Goal: Complete application form: Complete application form

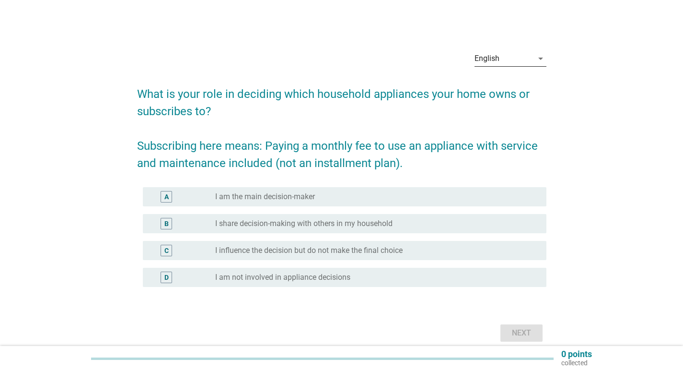
click at [525, 59] on div "English" at bounding box center [504, 58] width 59 height 15
click at [515, 66] on div "English" at bounding box center [510, 66] width 57 height 12
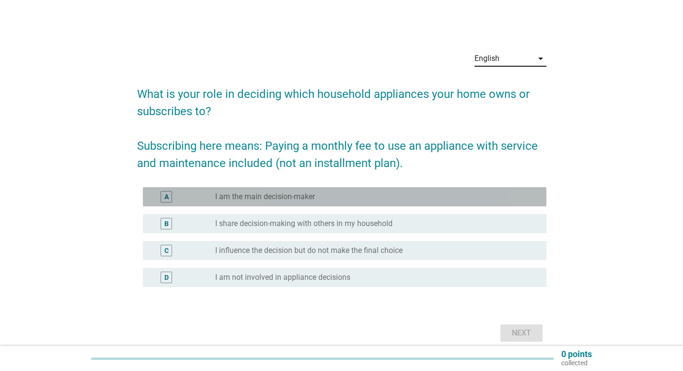
click at [287, 199] on label "I am the main decision-maker" at bounding box center [265, 197] width 100 height 10
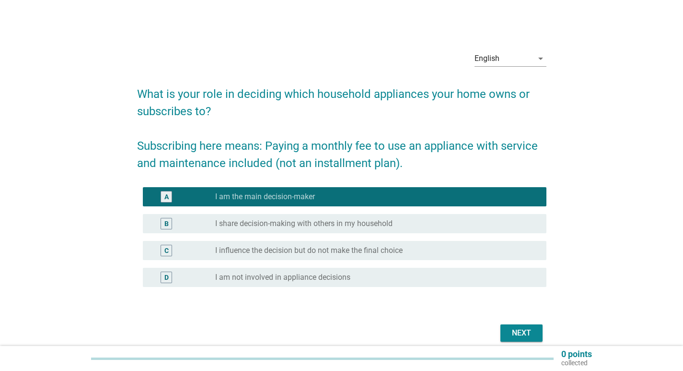
click at [517, 321] on form "What is your role in deciding which household appliances your home owns or subs…" at bounding box center [342, 210] width 410 height 269
click at [517, 328] on div "Next" at bounding box center [521, 333] width 27 height 12
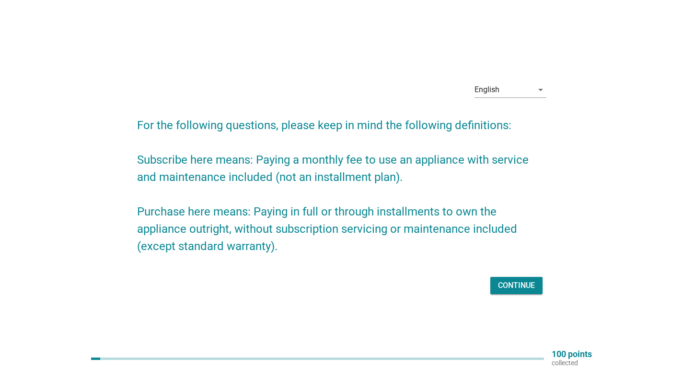
click at [519, 286] on div "Continue" at bounding box center [516, 286] width 37 height 12
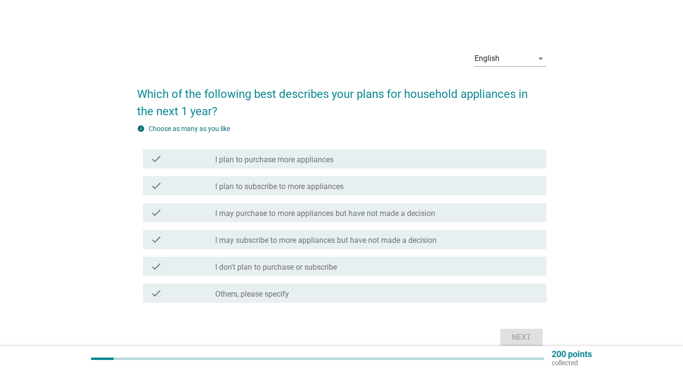
click at [344, 270] on div "check_box_outline_blank I don't plan to purchase or subscribe" at bounding box center [377, 266] width 324 height 12
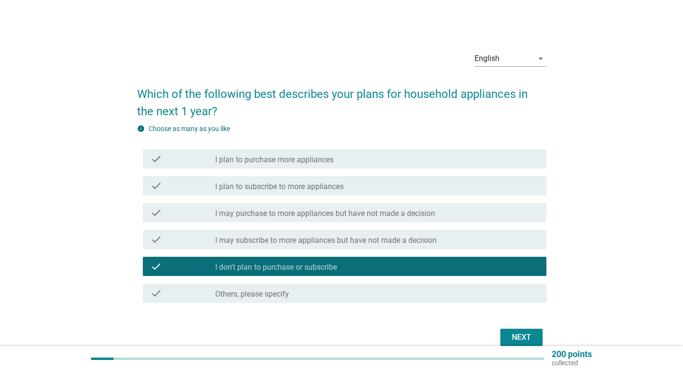
click at [515, 338] on div "Next" at bounding box center [521, 337] width 27 height 12
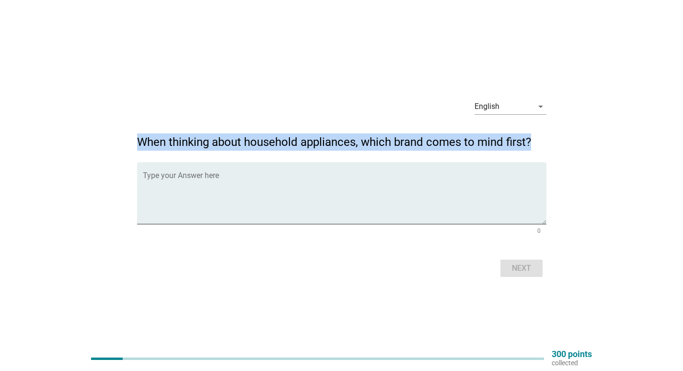
drag, startPoint x: 140, startPoint y: 145, endPoint x: 533, endPoint y: 143, distance: 393.2
click at [533, 143] on h2 "When thinking about household appliances, which brand comes to mind first?" at bounding box center [342, 137] width 410 height 27
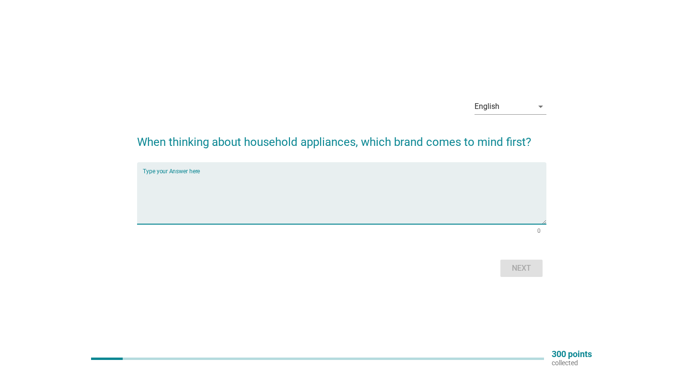
click at [253, 213] on textarea "Type your Answer here" at bounding box center [345, 199] width 404 height 50
type textarea "toshiba"
click at [524, 273] on div "Next" at bounding box center [521, 268] width 27 height 12
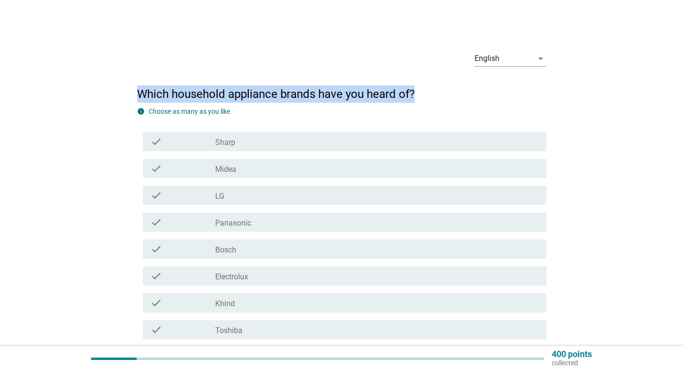
drag, startPoint x: 138, startPoint y: 89, endPoint x: 414, endPoint y: 93, distance: 276.2
click at [414, 93] on h2 "Which household appliance brands have you heard of?" at bounding box center [342, 89] width 410 height 27
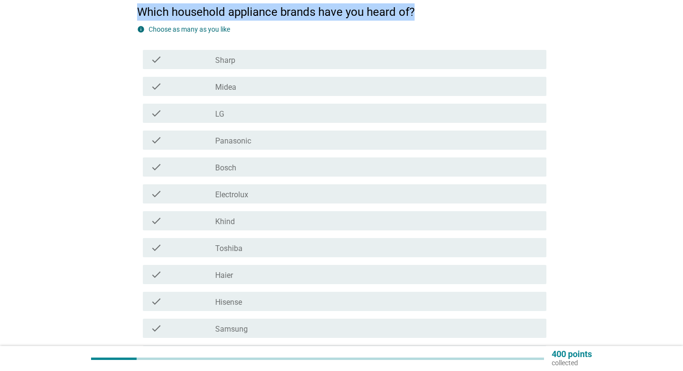
scroll to position [96, 0]
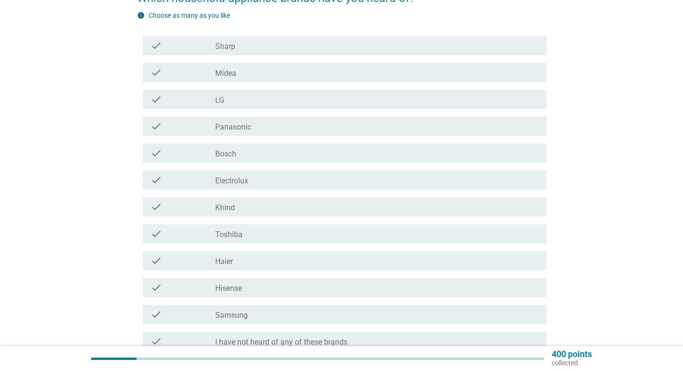
click at [193, 97] on div "check" at bounding box center [183, 100] width 65 height 12
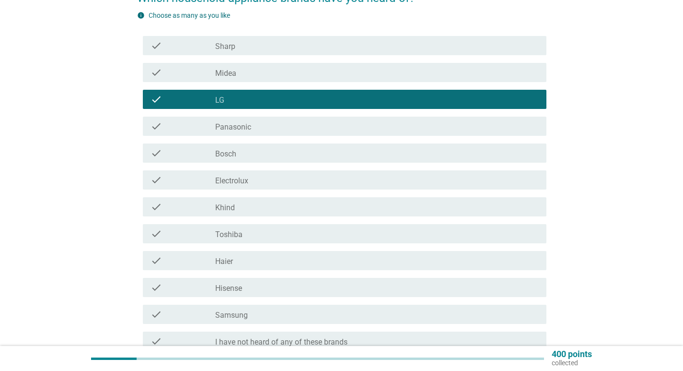
click at [193, 123] on div "check" at bounding box center [183, 126] width 65 height 12
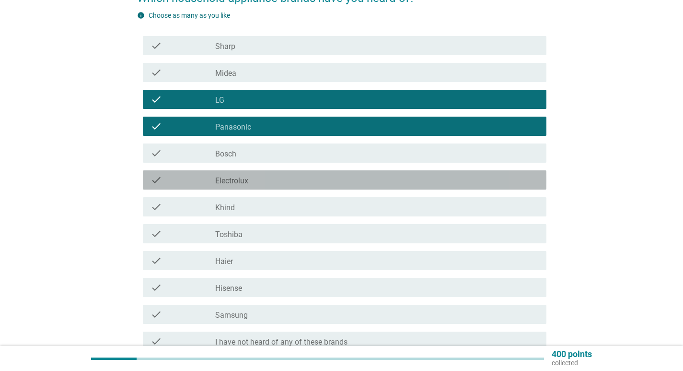
click at [203, 186] on div "check check_box_outline_blank Electrolux" at bounding box center [345, 179] width 404 height 19
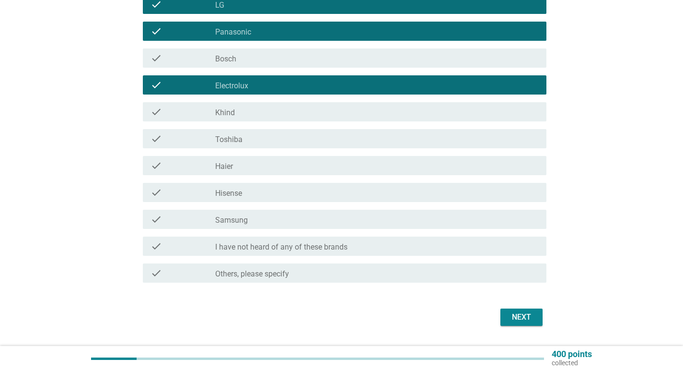
scroll to position [192, 0]
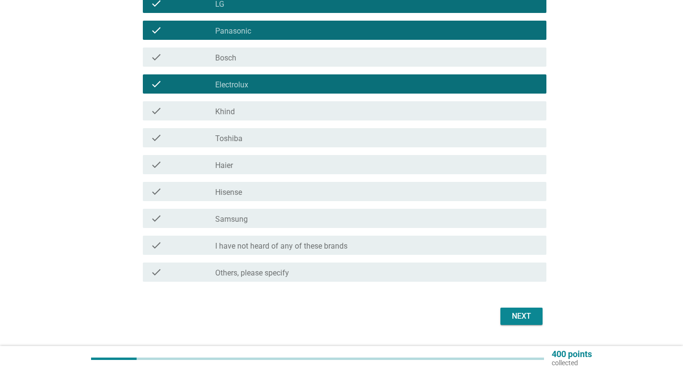
click at [220, 135] on label "Toshiba" at bounding box center [228, 139] width 27 height 10
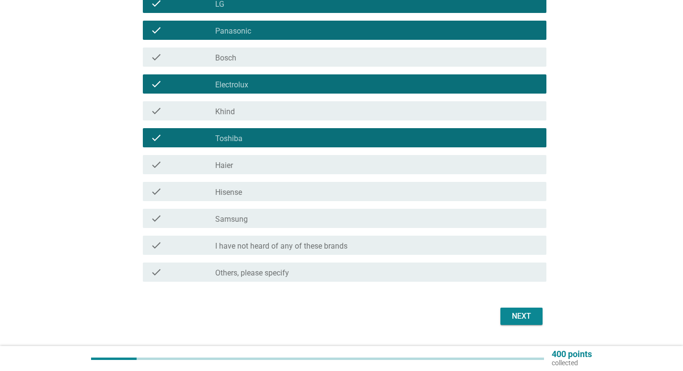
click at [217, 216] on label "Samsung" at bounding box center [231, 219] width 33 height 10
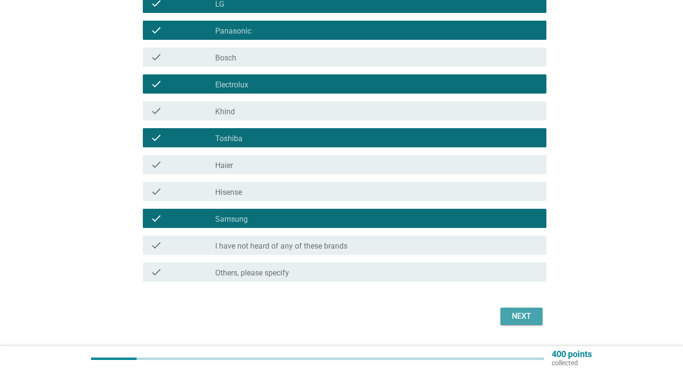
click at [525, 316] on div "Next" at bounding box center [521, 316] width 27 height 12
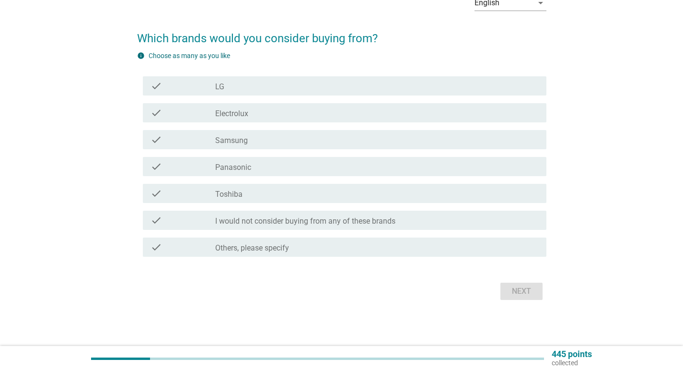
scroll to position [0, 0]
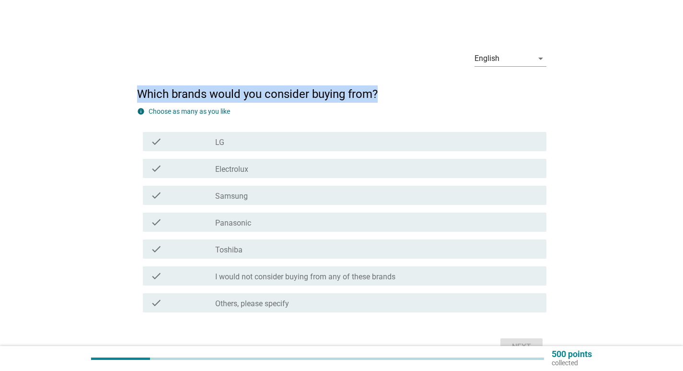
drag, startPoint x: 141, startPoint y: 92, endPoint x: 393, endPoint y: 102, distance: 252.4
click at [393, 102] on h2 "Which brands would you consider buying from?" at bounding box center [342, 89] width 410 height 27
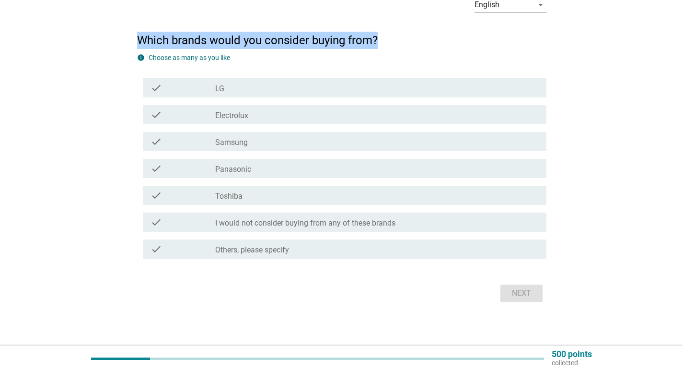
scroll to position [56, 0]
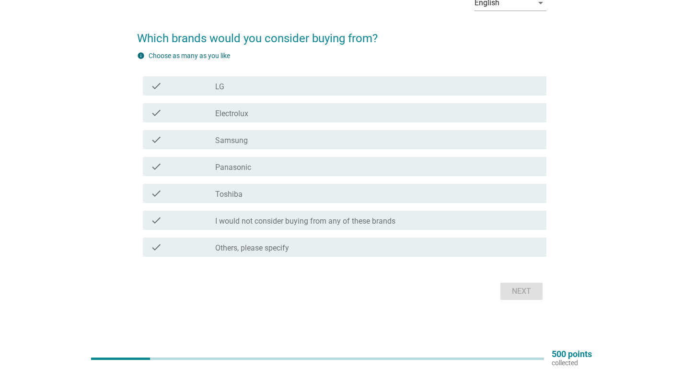
click at [273, 191] on div "check_box_outline_blank Toshiba" at bounding box center [377, 193] width 324 height 12
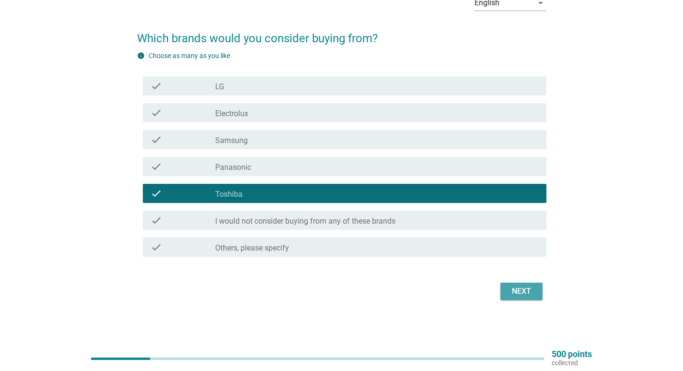
click at [518, 298] on button "Next" at bounding box center [522, 290] width 42 height 17
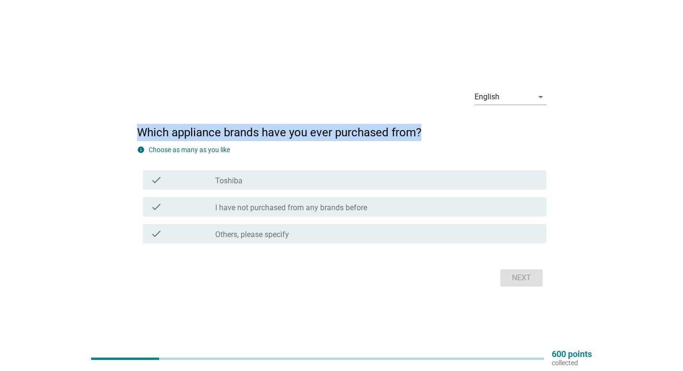
drag, startPoint x: 135, startPoint y: 132, endPoint x: 425, endPoint y: 130, distance: 290.6
click at [425, 130] on div "English arrow_drop_down Which appliance brands have you ever purchased from? in…" at bounding box center [341, 185] width 425 height 223
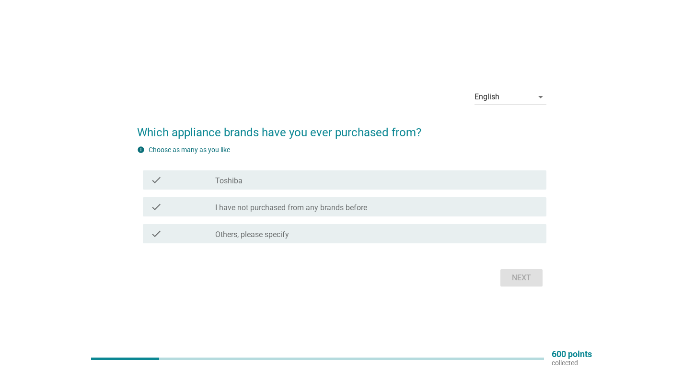
click at [435, 191] on div "check check_box Toshiba" at bounding box center [342, 179] width 410 height 27
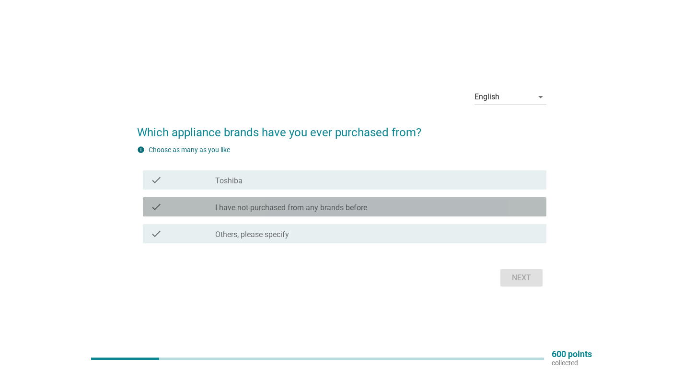
click at [424, 211] on div "check_box_outline_blank I have not purchased from any brands before" at bounding box center [377, 207] width 324 height 12
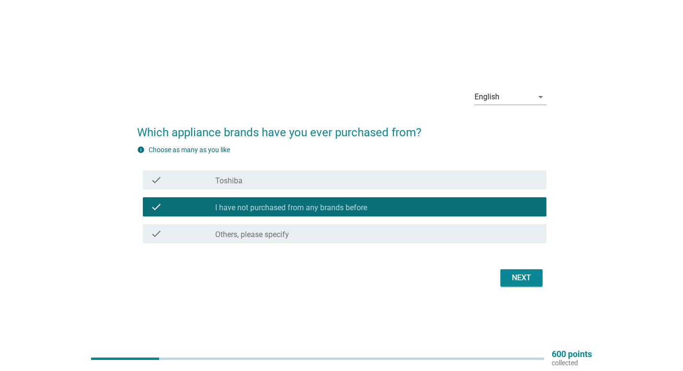
click at [527, 280] on div "Next" at bounding box center [521, 278] width 27 height 12
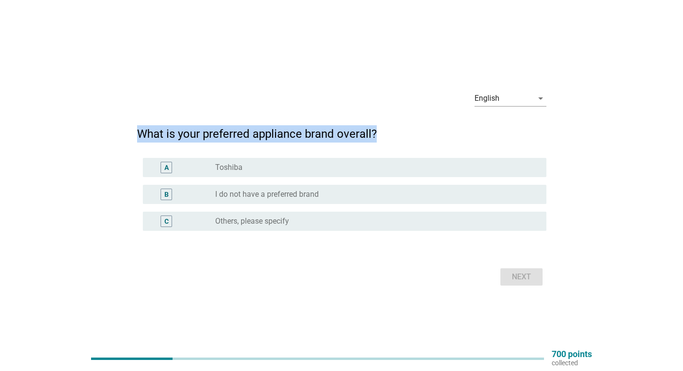
drag, startPoint x: 135, startPoint y: 134, endPoint x: 383, endPoint y: 132, distance: 248.4
click at [383, 132] on div "English arrow_drop_down What is your preferred appliance brand overall? A radio…" at bounding box center [341, 185] width 425 height 221
click at [255, 195] on label "I do not have a preferred brand" at bounding box center [267, 194] width 104 height 10
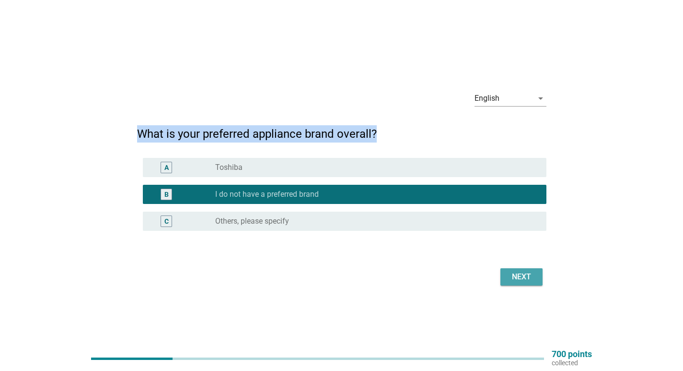
click at [530, 283] on button "Next" at bounding box center [522, 276] width 42 height 17
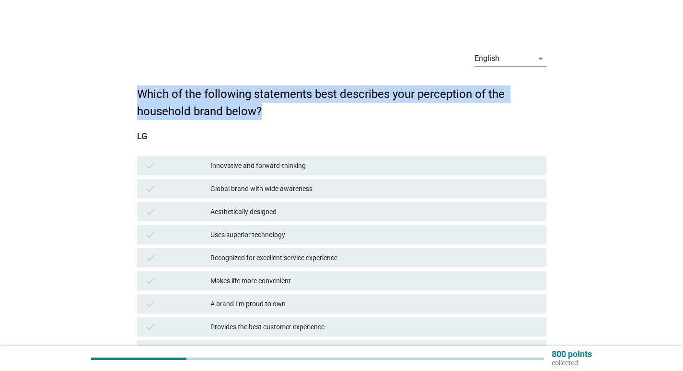
drag, startPoint x: 137, startPoint y: 93, endPoint x: 263, endPoint y: 114, distance: 127.3
click at [263, 114] on h2 "Which of the following statements best describes your perception of the househo…" at bounding box center [342, 98] width 410 height 44
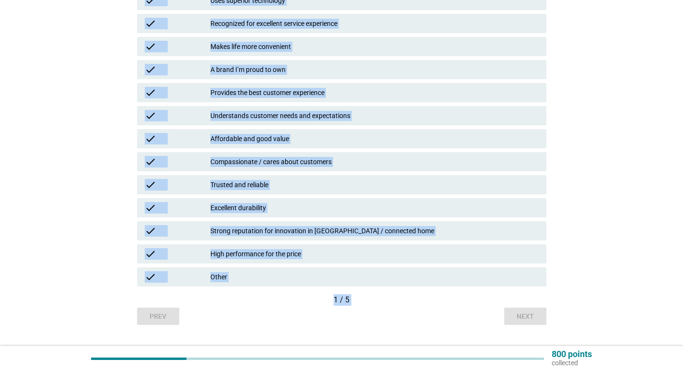
scroll to position [256, 0]
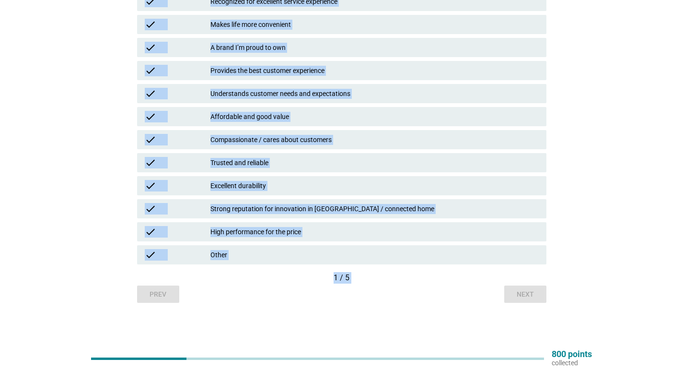
drag, startPoint x: 194, startPoint y: 12, endPoint x: 290, endPoint y: 307, distance: 311.0
click at [288, 321] on div "English arrow_drop_down Which of the following statements best describes your p…" at bounding box center [342, 45] width 660 height 554
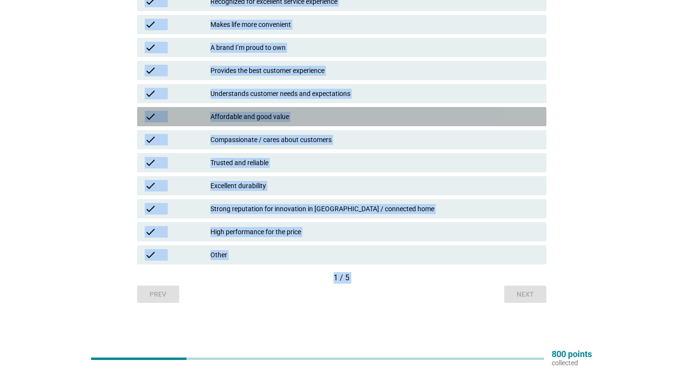
click at [303, 112] on div "Affordable and good value" at bounding box center [375, 117] width 328 height 12
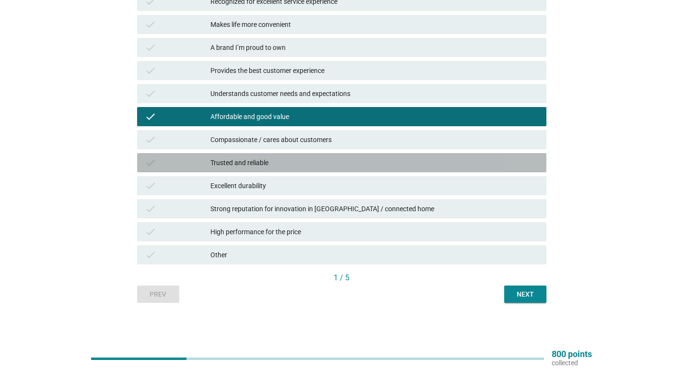
click at [252, 156] on div "check Trusted and reliable" at bounding box center [342, 162] width 410 height 19
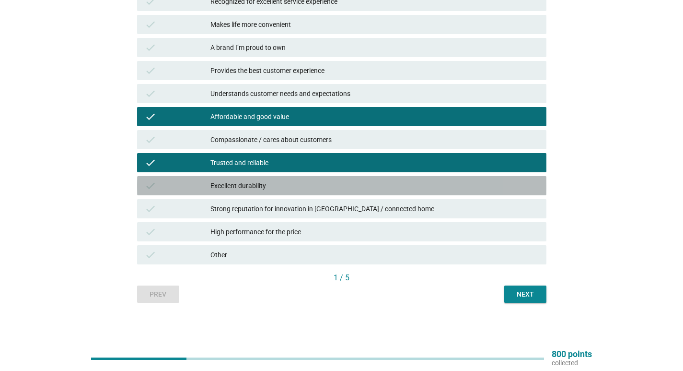
click at [247, 189] on div "Excellent durability" at bounding box center [375, 186] width 328 height 12
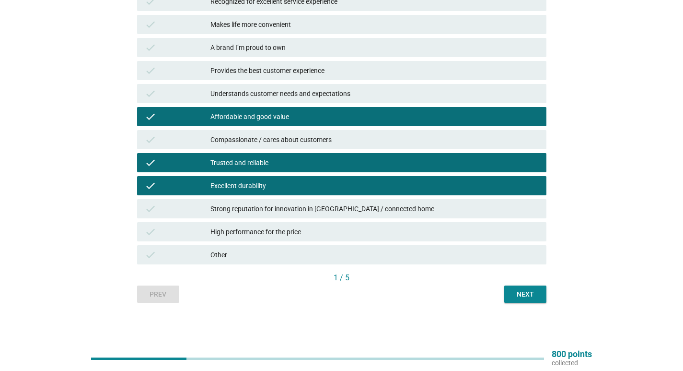
click at [533, 293] on div "Next" at bounding box center [525, 294] width 27 height 10
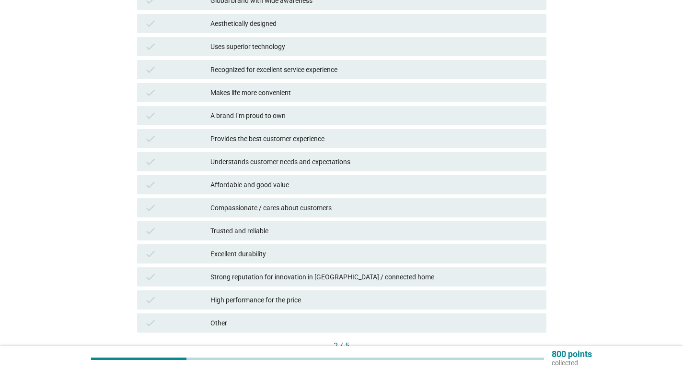
scroll to position [192, 0]
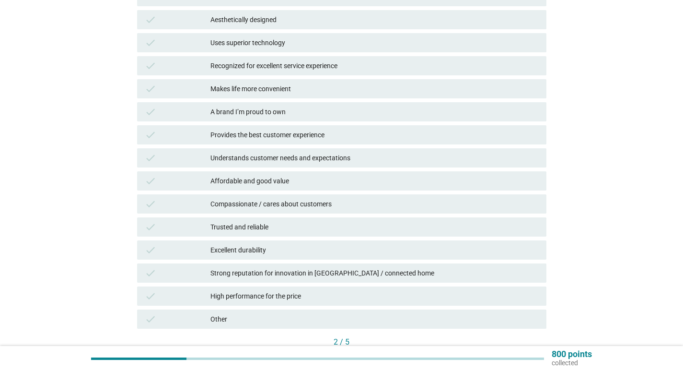
click at [272, 176] on div "Affordable and good value" at bounding box center [375, 181] width 328 height 12
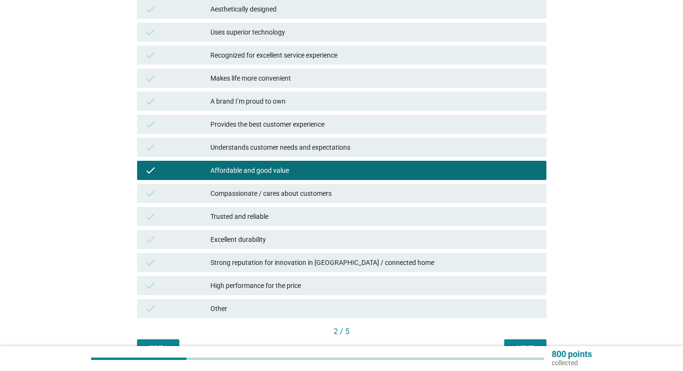
scroll to position [256, 0]
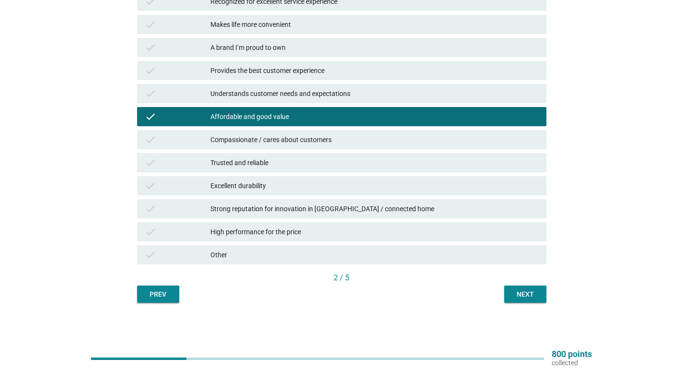
click at [531, 295] on div "Next" at bounding box center [525, 294] width 27 height 10
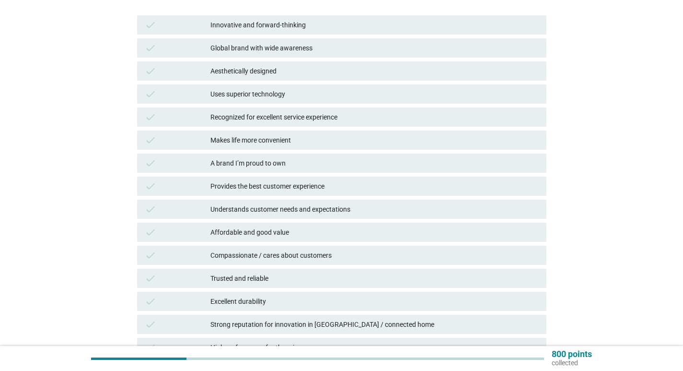
scroll to position [144, 0]
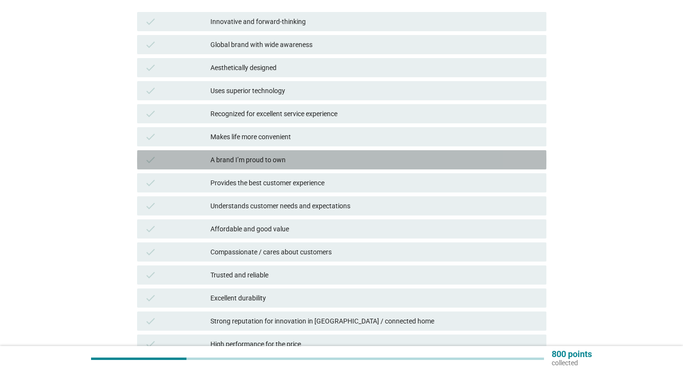
click at [267, 159] on div "A brand I’m proud to own" at bounding box center [375, 160] width 328 height 12
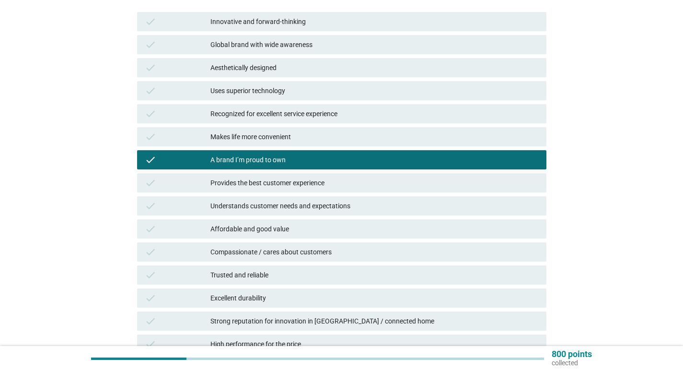
click at [263, 225] on div "Affordable and good value" at bounding box center [375, 229] width 328 height 12
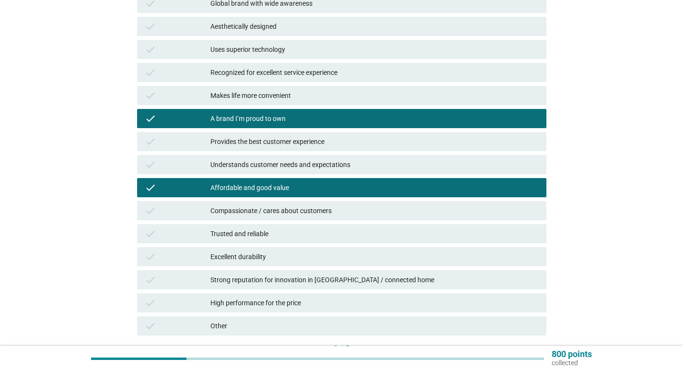
scroll to position [240, 0]
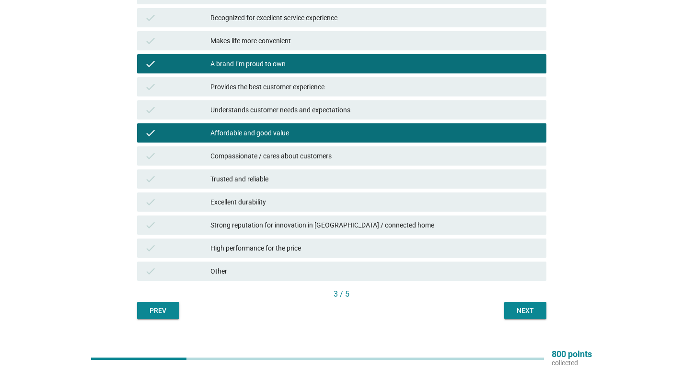
click at [279, 172] on div "check Trusted and reliable" at bounding box center [342, 178] width 410 height 19
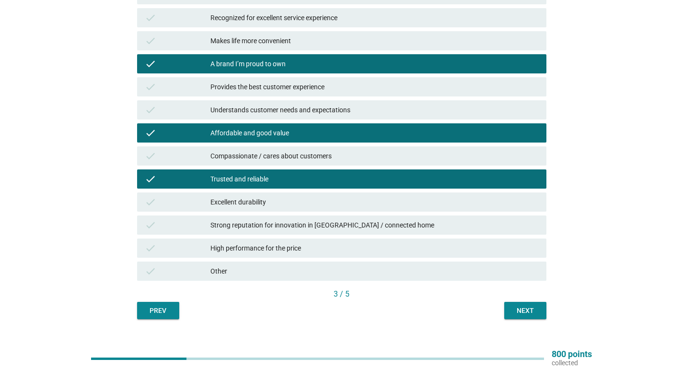
click at [304, 202] on div "Excellent durability" at bounding box center [375, 202] width 328 height 12
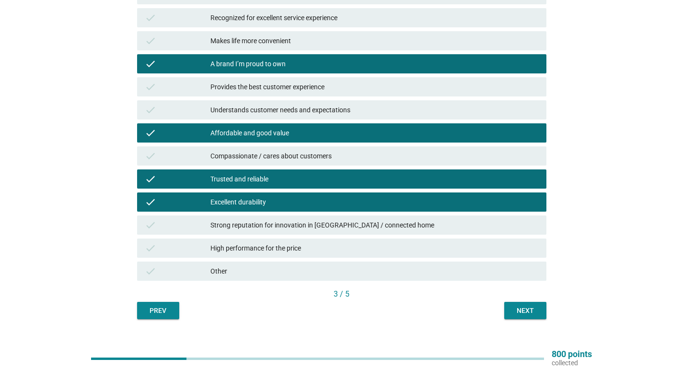
click at [527, 304] on button "Next" at bounding box center [525, 310] width 42 height 17
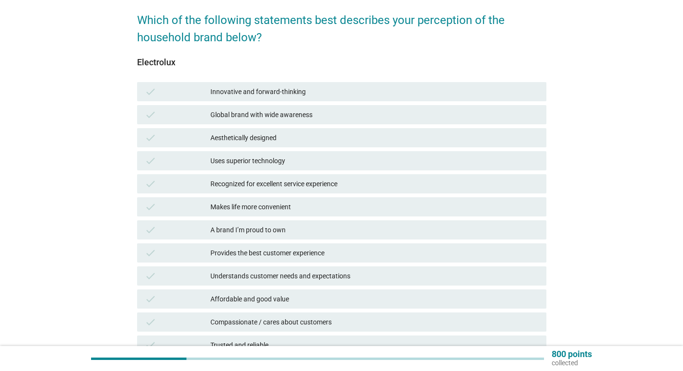
scroll to position [144, 0]
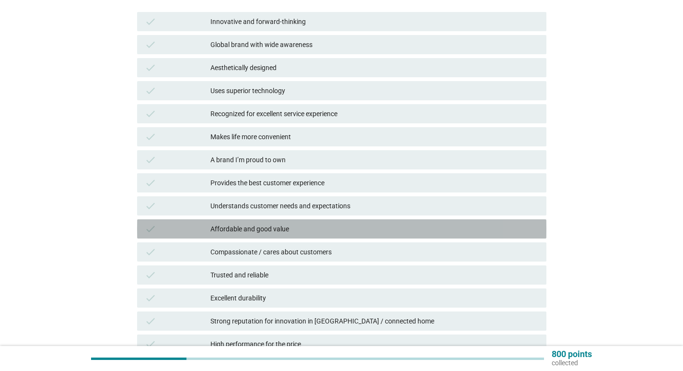
click at [242, 223] on div "check Affordable and good value" at bounding box center [342, 228] width 410 height 19
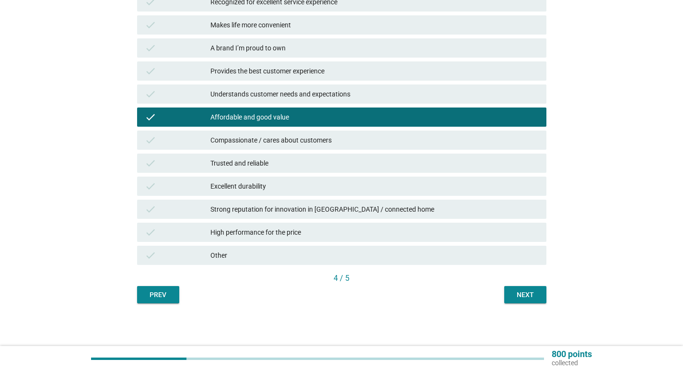
scroll to position [256, 0]
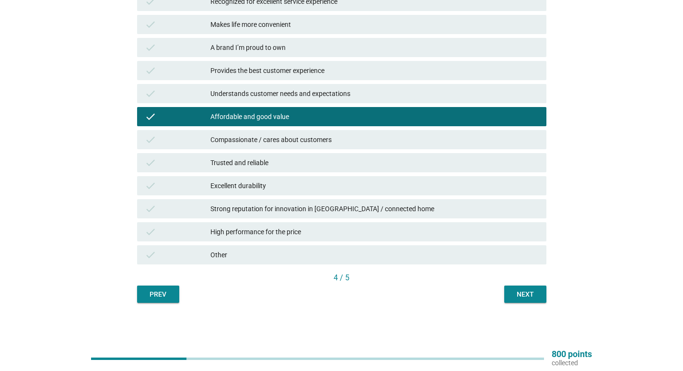
click at [524, 293] on div "Next" at bounding box center [525, 294] width 27 height 10
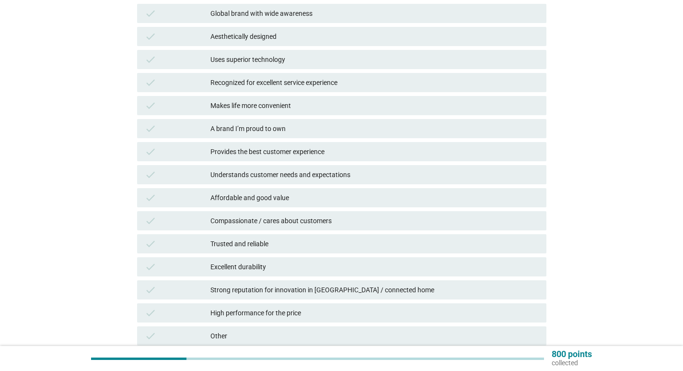
scroll to position [192, 0]
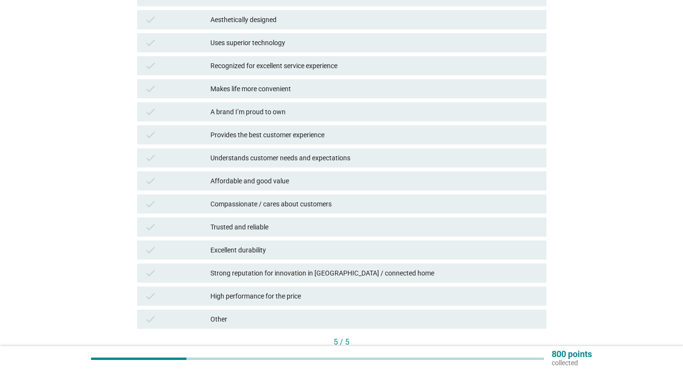
click at [294, 183] on div "Affordable and good value" at bounding box center [375, 181] width 328 height 12
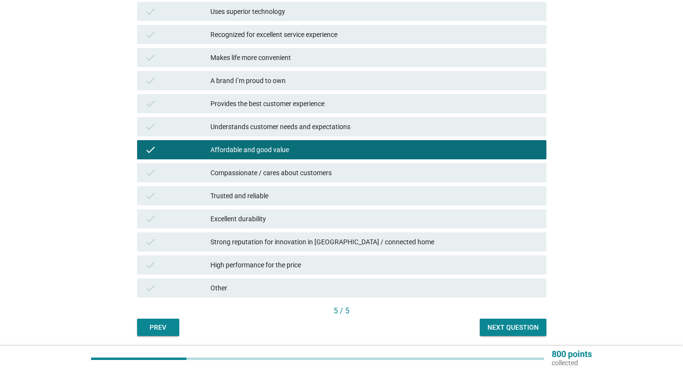
scroll to position [256, 0]
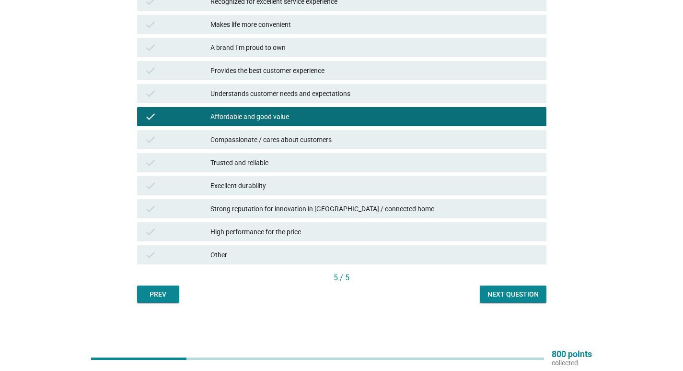
click at [282, 162] on div "Trusted and reliable" at bounding box center [375, 163] width 328 height 12
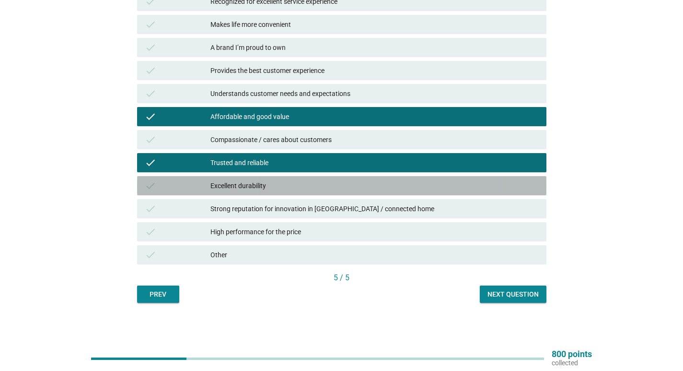
click at [281, 187] on div "Excellent durability" at bounding box center [375, 186] width 328 height 12
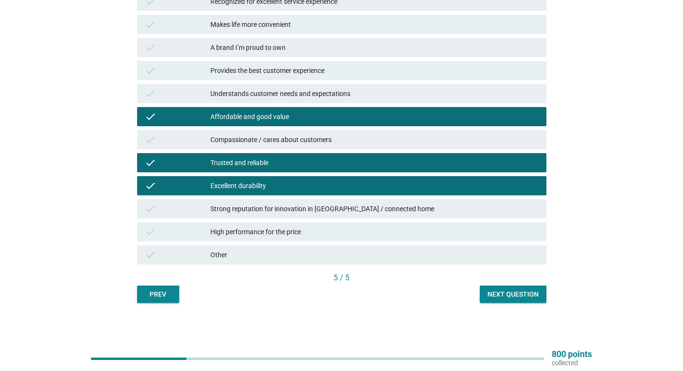
click at [500, 293] on div "Next question" at bounding box center [513, 294] width 51 height 10
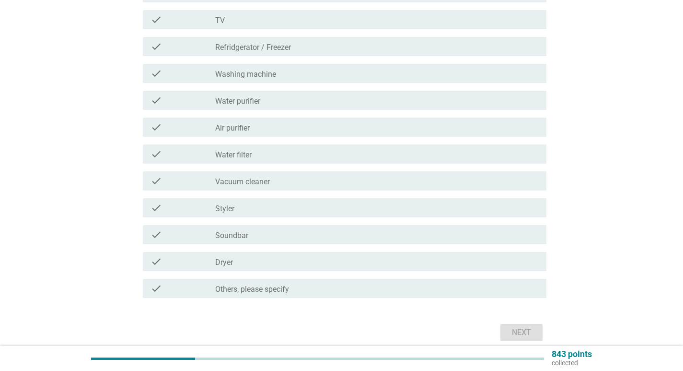
scroll to position [0, 0]
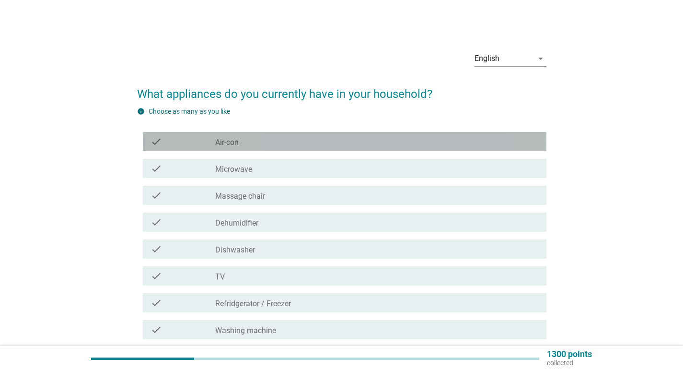
click at [283, 144] on div "check_box_outline_blank Air-con" at bounding box center [377, 142] width 324 height 12
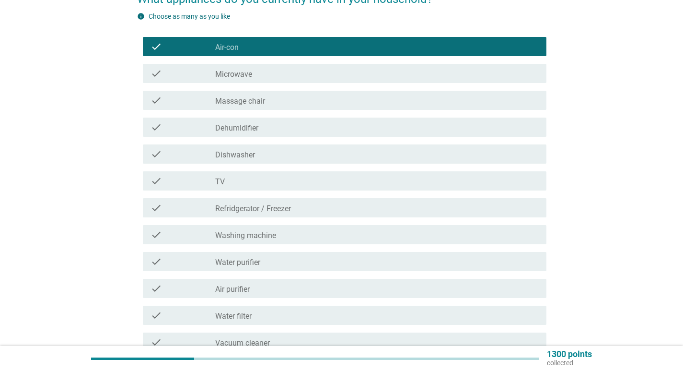
scroll to position [96, 0]
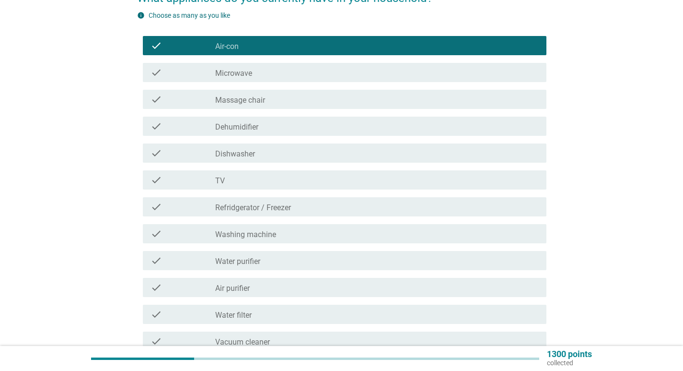
click at [260, 175] on div "check_box_outline_blank TV" at bounding box center [377, 180] width 324 height 12
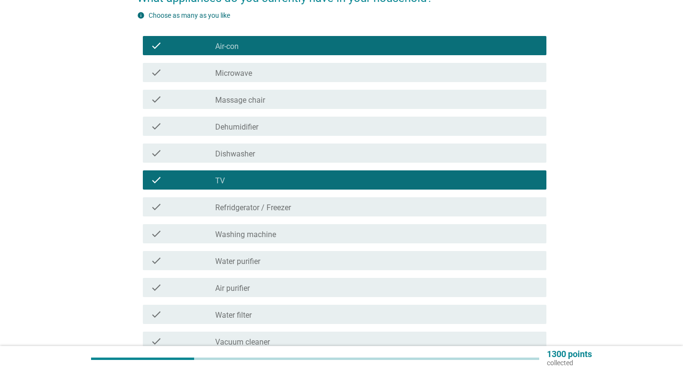
click at [259, 202] on div "check_box_outline_blank Refridgerator / [PERSON_NAME]" at bounding box center [377, 207] width 324 height 12
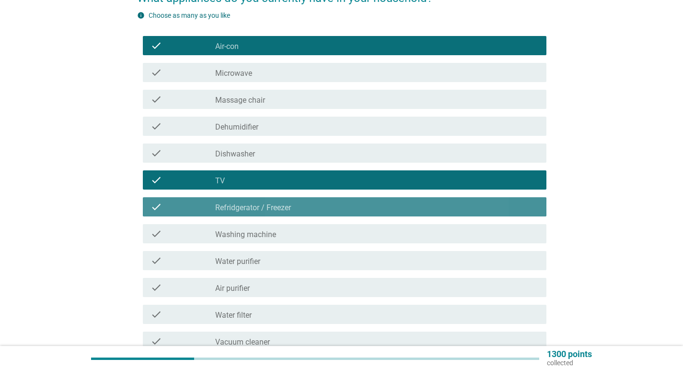
click at [259, 202] on div "check_box_outline_blank Refridgerator / [PERSON_NAME]" at bounding box center [377, 207] width 324 height 12
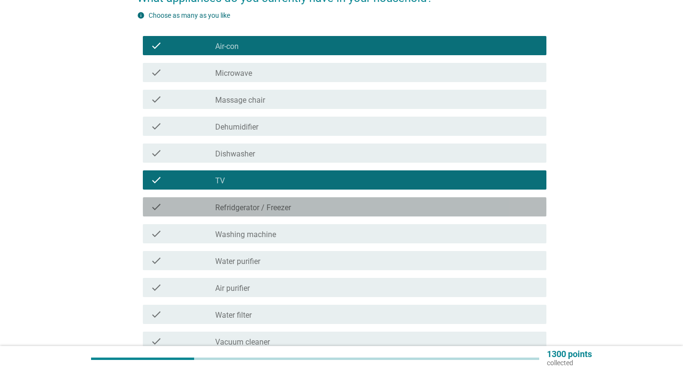
click at [259, 202] on div "check_box_outline_blank Refridgerator / [PERSON_NAME]" at bounding box center [377, 207] width 324 height 12
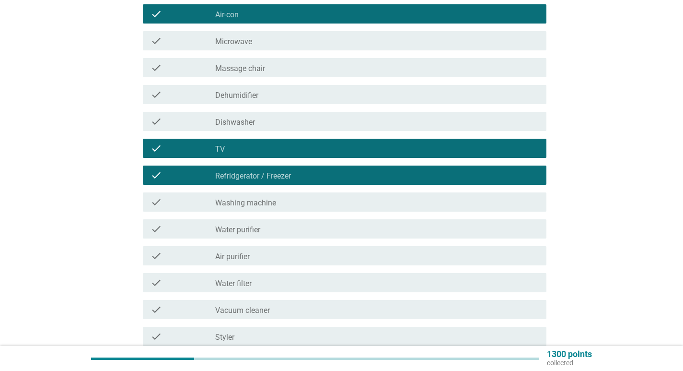
scroll to position [144, 0]
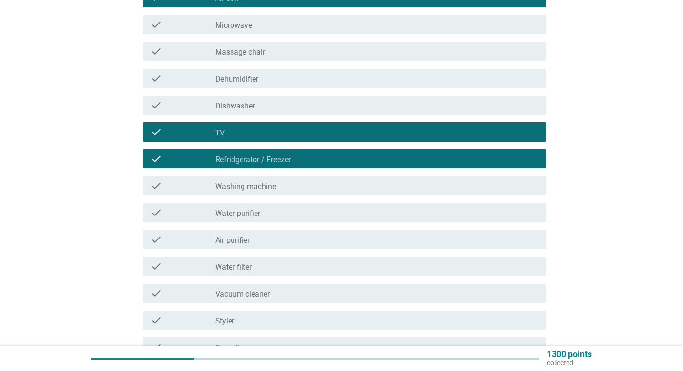
click at [260, 177] on div "check check_box_outline_blank Washing machine" at bounding box center [345, 185] width 404 height 19
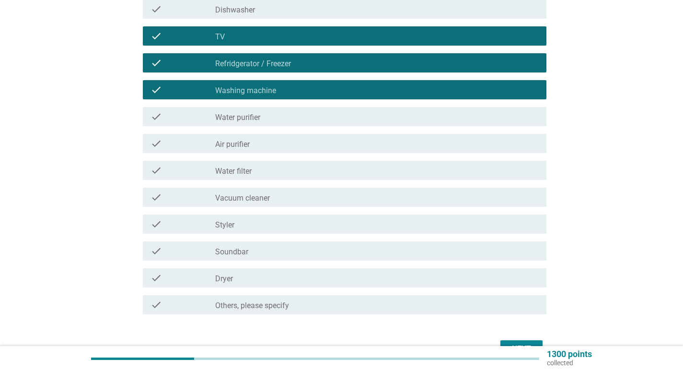
scroll to position [288, 0]
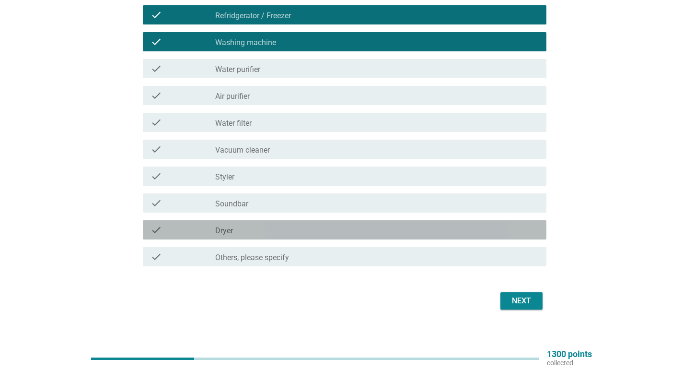
click at [268, 234] on div "check_box_outline_blank Dryer" at bounding box center [377, 230] width 324 height 12
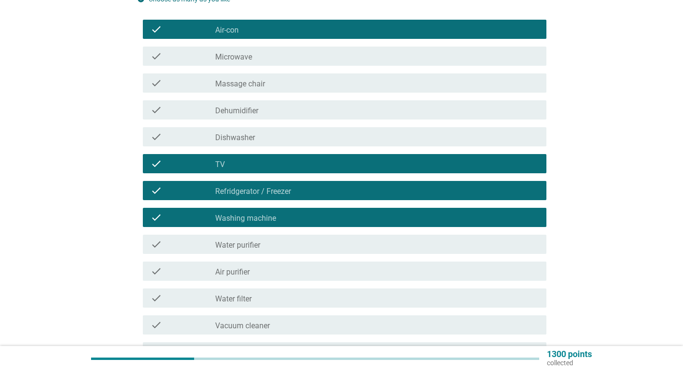
scroll to position [96, 0]
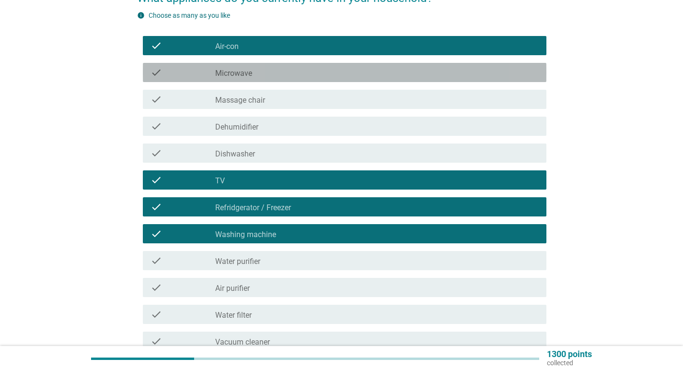
click at [282, 70] on div "check_box_outline_blank Microwave" at bounding box center [377, 73] width 324 height 12
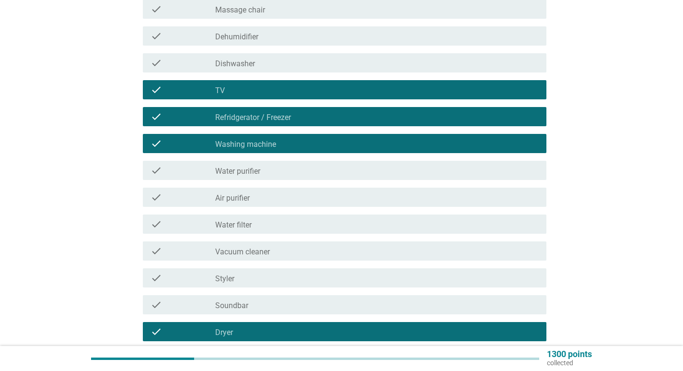
scroll to position [297, 0]
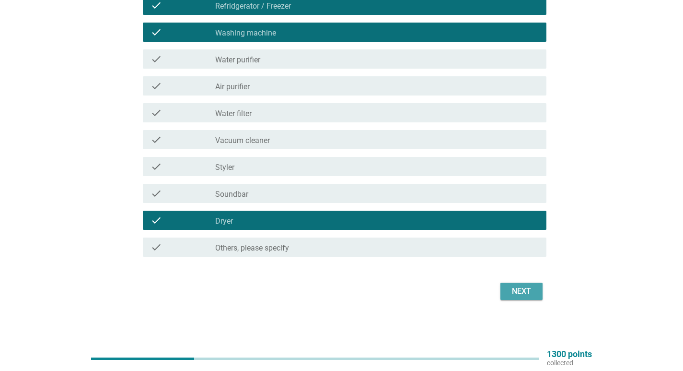
click at [526, 282] on button "Next" at bounding box center [522, 290] width 42 height 17
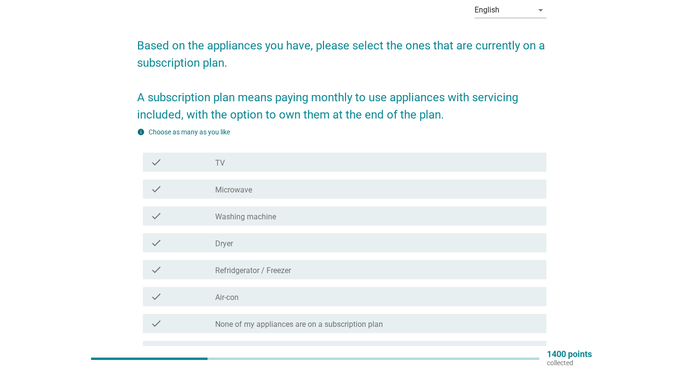
scroll to position [48, 0]
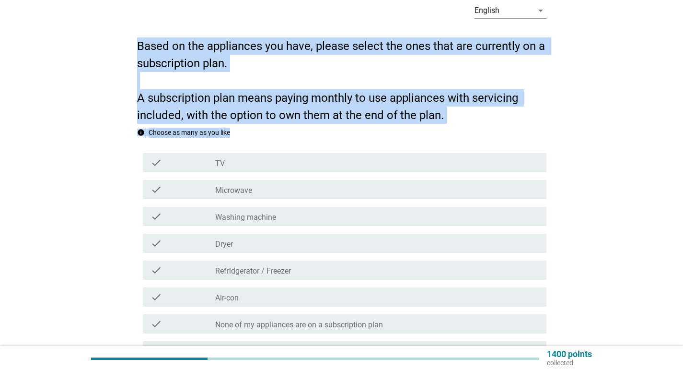
drag, startPoint x: 227, startPoint y: 70, endPoint x: 485, endPoint y: 136, distance: 266.3
click at [485, 136] on div "English arrow_drop_down Based on the appliances you have, please select the one…" at bounding box center [341, 201] width 425 height 426
click at [297, 97] on h2 "Based on the appliances you have, please select the ones that are currently on …" at bounding box center [342, 76] width 410 height 96
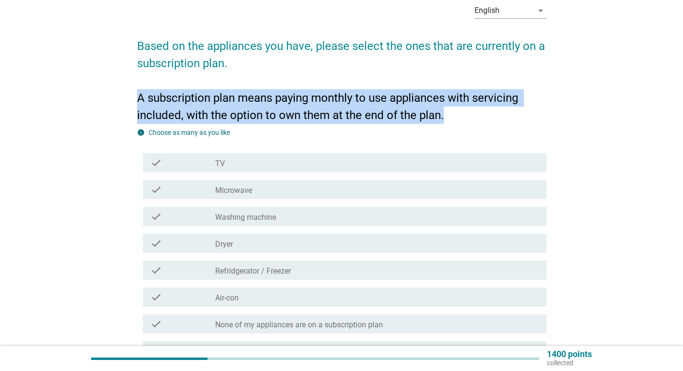
drag, startPoint x: 135, startPoint y: 96, endPoint x: 441, endPoint y: 117, distance: 306.7
click at [441, 117] on div "English arrow_drop_down Based on the appliances you have, please select the one…" at bounding box center [341, 201] width 425 height 426
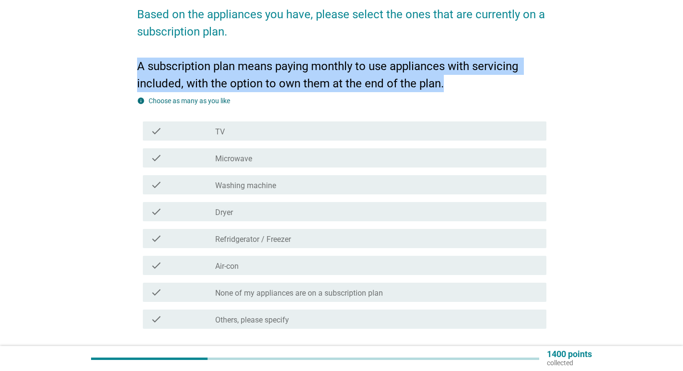
scroll to position [144, 0]
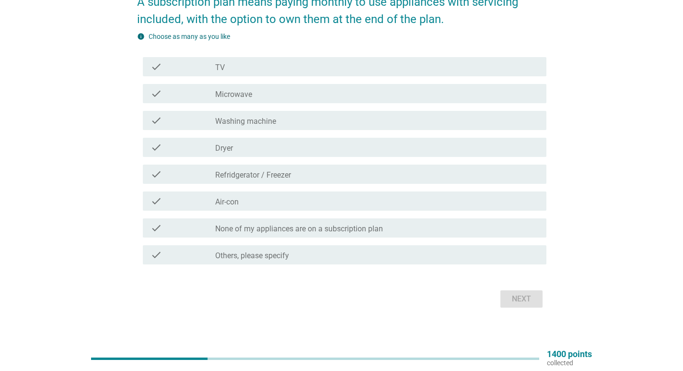
click at [357, 223] on div "check_box_outline_blank None of my appliances are on a subscription plan" at bounding box center [377, 228] width 324 height 12
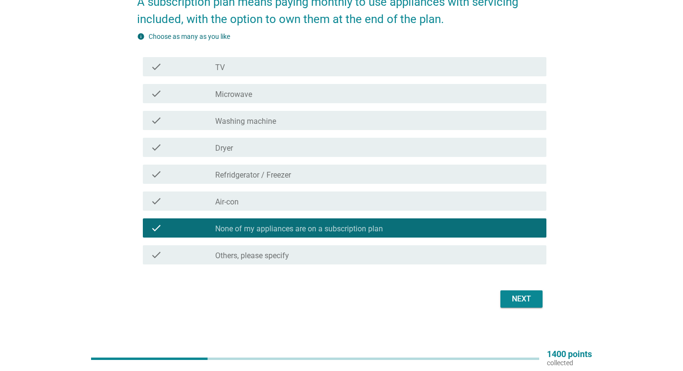
click at [519, 300] on div "Next" at bounding box center [521, 299] width 27 height 12
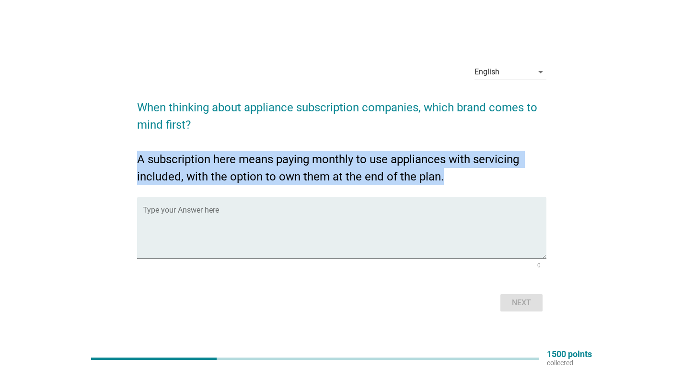
drag, startPoint x: 141, startPoint y: 153, endPoint x: 482, endPoint y: 172, distance: 341.9
click at [482, 172] on h2 "When thinking about appliance subscription companies, which brand comes to mind…" at bounding box center [342, 137] width 410 height 96
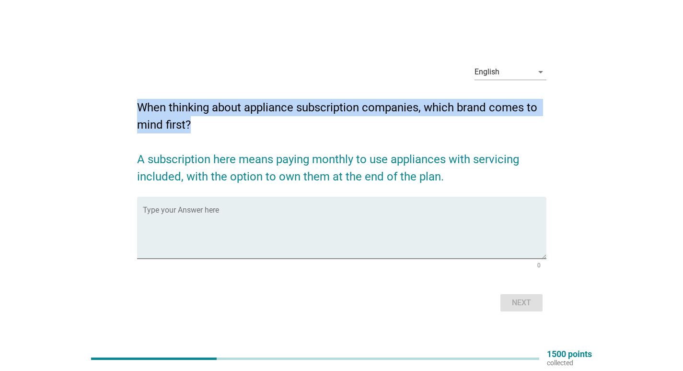
drag, startPoint x: 139, startPoint y: 104, endPoint x: 203, endPoint y: 122, distance: 66.7
click at [203, 122] on h2 "When thinking about appliance subscription companies, which brand comes to mind…" at bounding box center [342, 137] width 410 height 96
click at [142, 252] on div "Type your Answer here" at bounding box center [342, 228] width 410 height 62
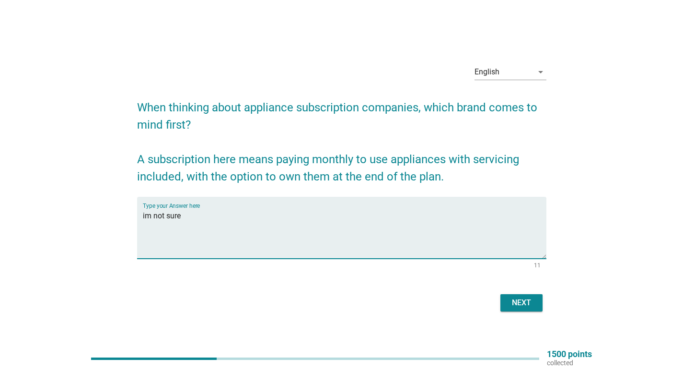
type textarea "im not sure"
click at [513, 297] on div "Next" at bounding box center [521, 303] width 27 height 12
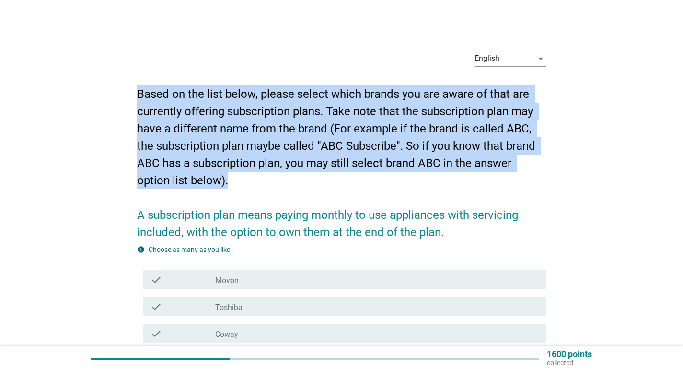
drag, startPoint x: 136, startPoint y: 93, endPoint x: 245, endPoint y: 178, distance: 138.6
click at [245, 178] on div "English arrow_drop_down Based on the list below, please select which brands you…" at bounding box center [341, 323] width 425 height 576
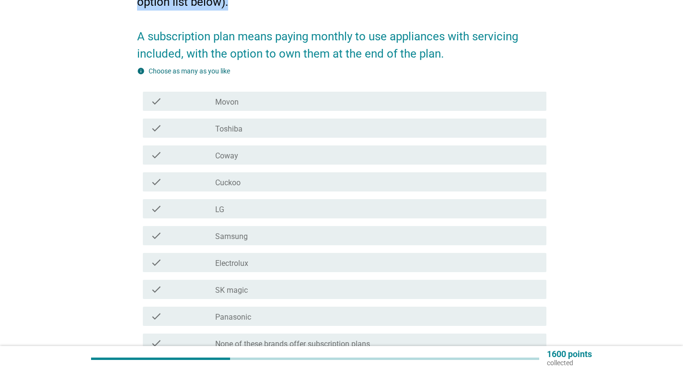
scroll to position [192, 0]
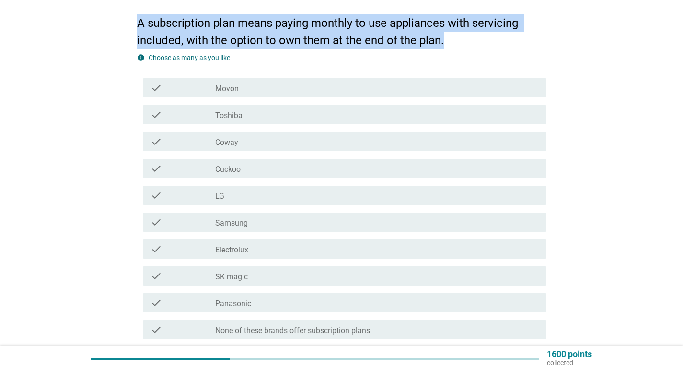
drag, startPoint x: 134, startPoint y: 22, endPoint x: 454, endPoint y: 43, distance: 320.6
click at [454, 43] on div "English arrow_drop_down Based on the list below, please select which brands you…" at bounding box center [341, 132] width 425 height 576
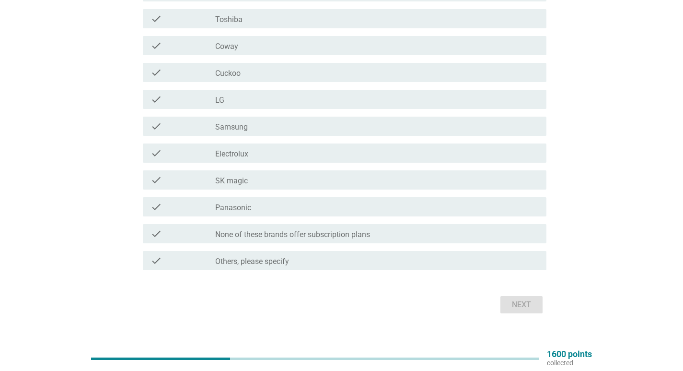
scroll to position [240, 0]
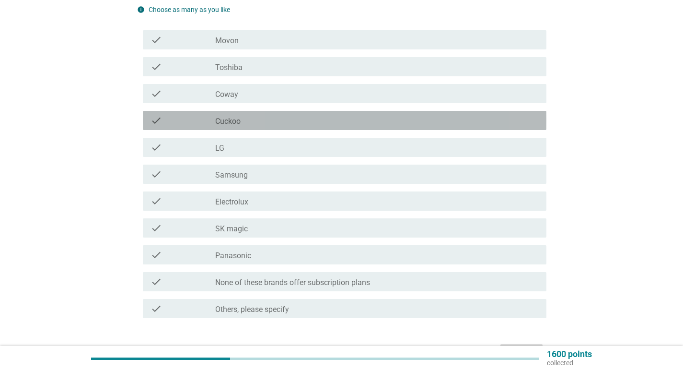
click at [305, 115] on div "check_box_outline_blank Cuckoo" at bounding box center [377, 121] width 324 height 12
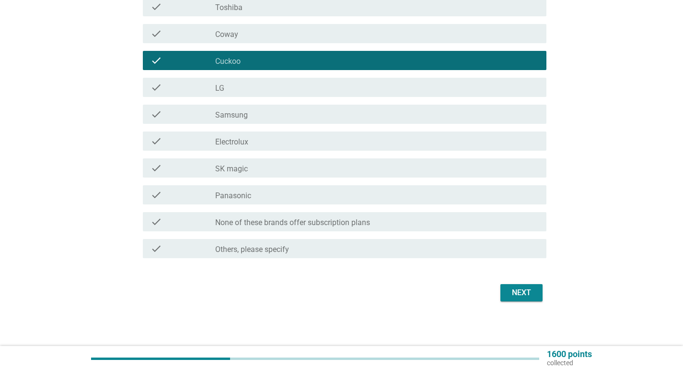
scroll to position [301, 0]
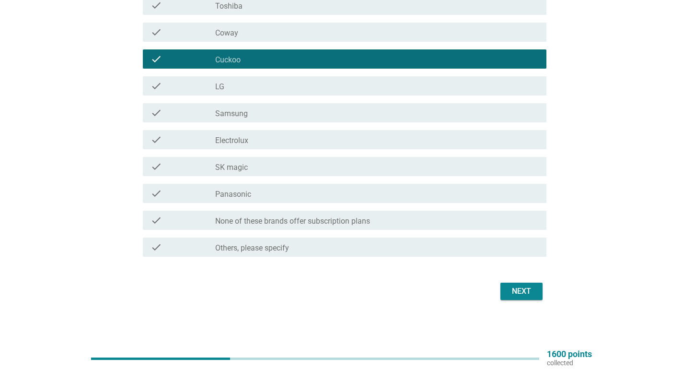
click at [534, 276] on form "Based on the list below, please select which brands you are aware of that are c…" at bounding box center [342, 39] width 410 height 528
click at [524, 290] on div "Next" at bounding box center [521, 291] width 27 height 12
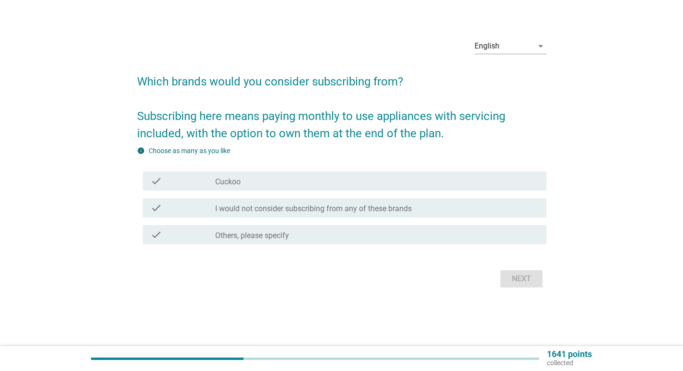
scroll to position [0, 0]
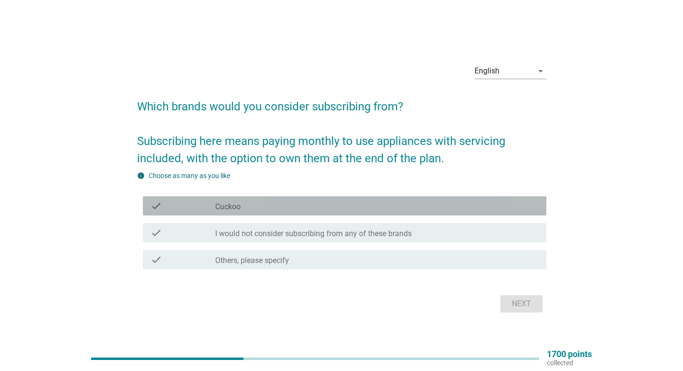
click at [297, 206] on div "check_box_outline_blank Cuckoo" at bounding box center [377, 206] width 324 height 12
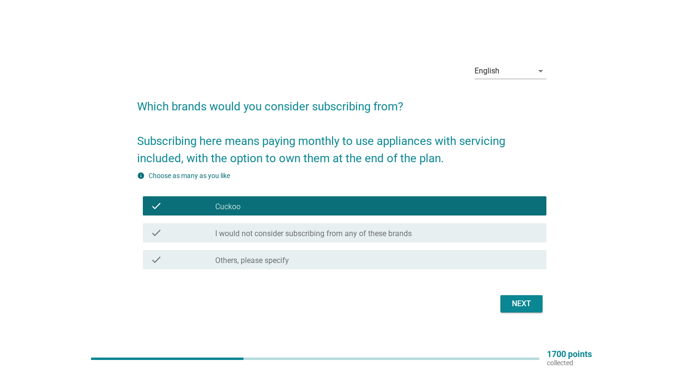
click at [532, 307] on div "Next" at bounding box center [521, 304] width 27 height 12
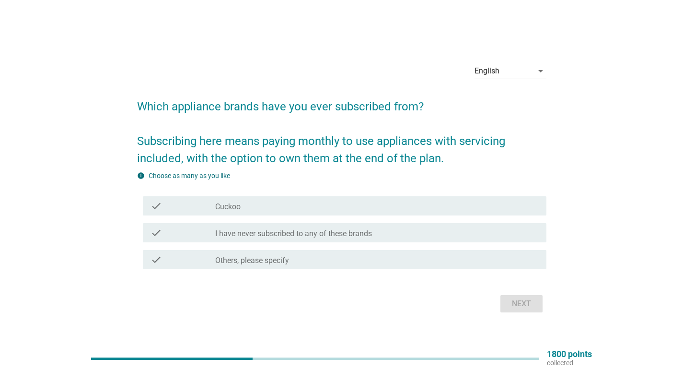
click at [267, 204] on div "check_box_outline_blank Cuckoo" at bounding box center [377, 206] width 324 height 12
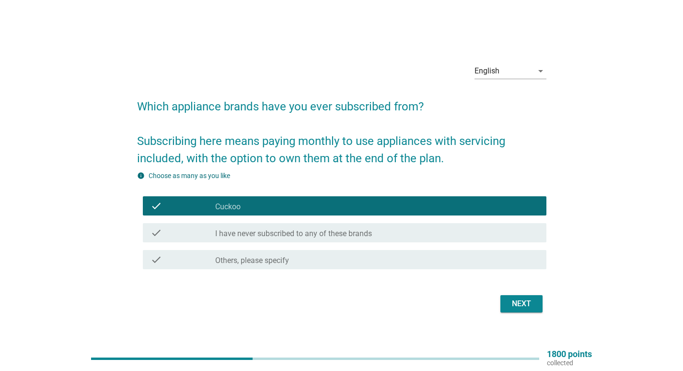
click at [527, 313] on div "Next" at bounding box center [342, 303] width 410 height 23
click at [527, 306] on div "Next" at bounding box center [521, 304] width 27 height 12
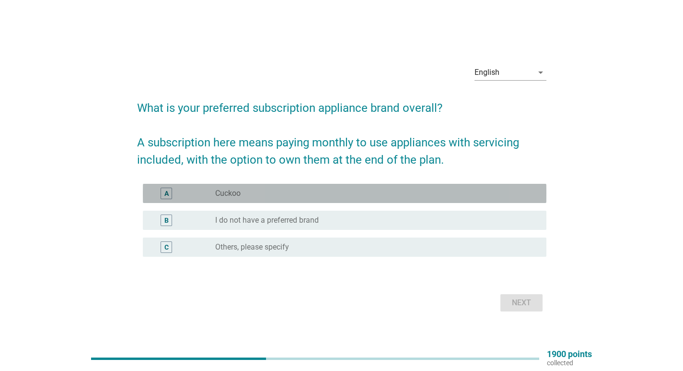
click at [319, 190] on div "radio_button_unchecked Cuckoo" at bounding box center [373, 193] width 316 height 10
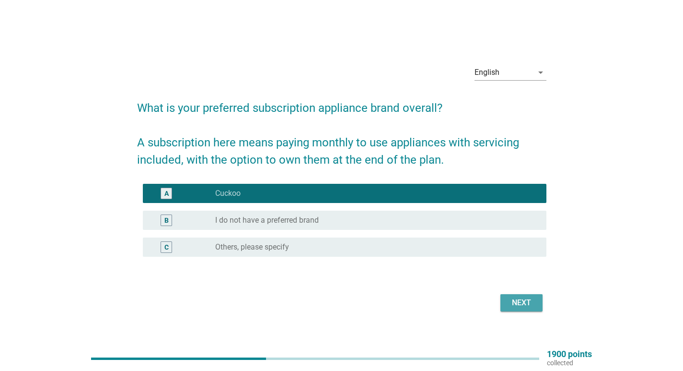
click at [514, 299] on div "Next" at bounding box center [521, 303] width 27 height 12
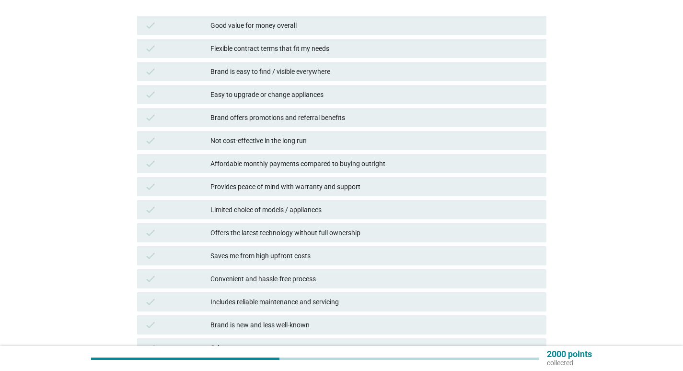
scroll to position [240, 0]
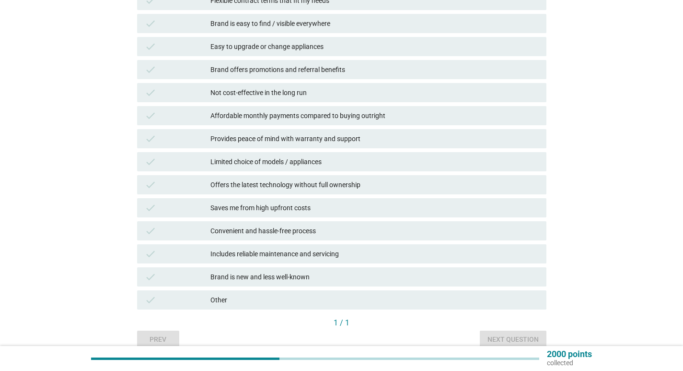
click at [333, 211] on div "Saves me from high upfront costs" at bounding box center [375, 208] width 328 height 12
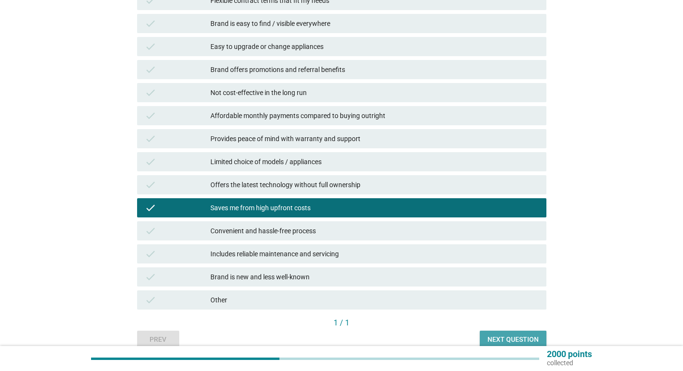
click at [501, 336] on div "Next question" at bounding box center [513, 339] width 51 height 10
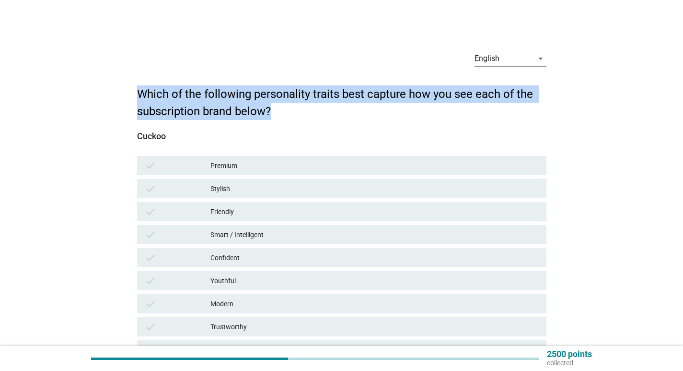
drag, startPoint x: 156, startPoint y: 93, endPoint x: 299, endPoint y: 109, distance: 144.4
click at [299, 109] on div "English arrow_drop_down Which of the following personality traits best capture …" at bounding box center [341, 312] width 425 height 554
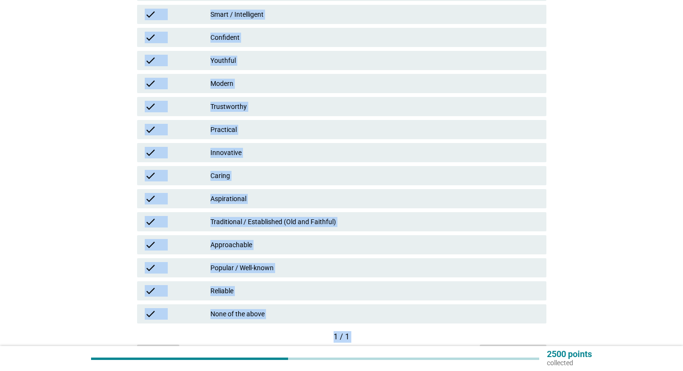
scroll to position [249, 0]
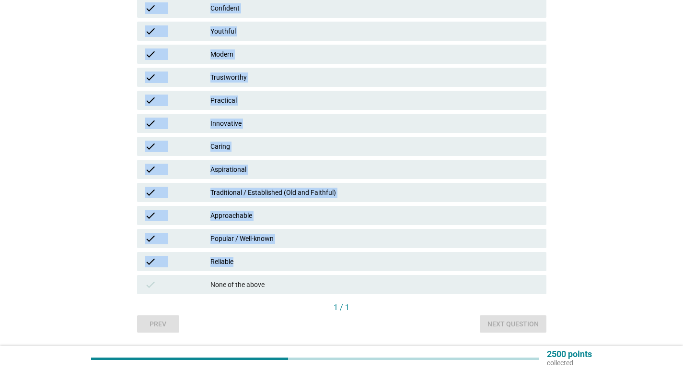
drag, startPoint x: 195, startPoint y: 71, endPoint x: 289, endPoint y: 262, distance: 212.7
click at [289, 262] on div "check Premium check Stylish check Friendly check Smart / Intelligent check Conf…" at bounding box center [341, 100] width 413 height 391
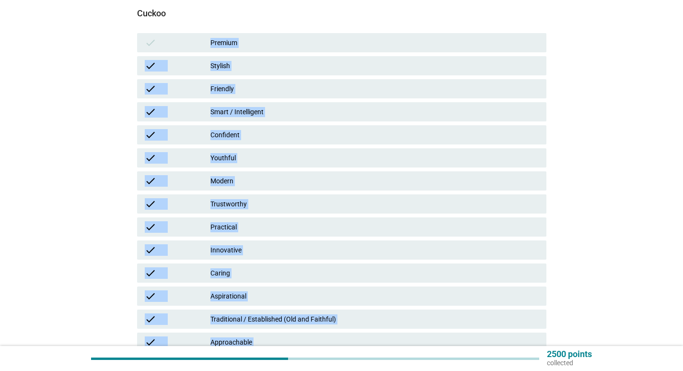
scroll to position [105, 0]
